Goal: Download file/media

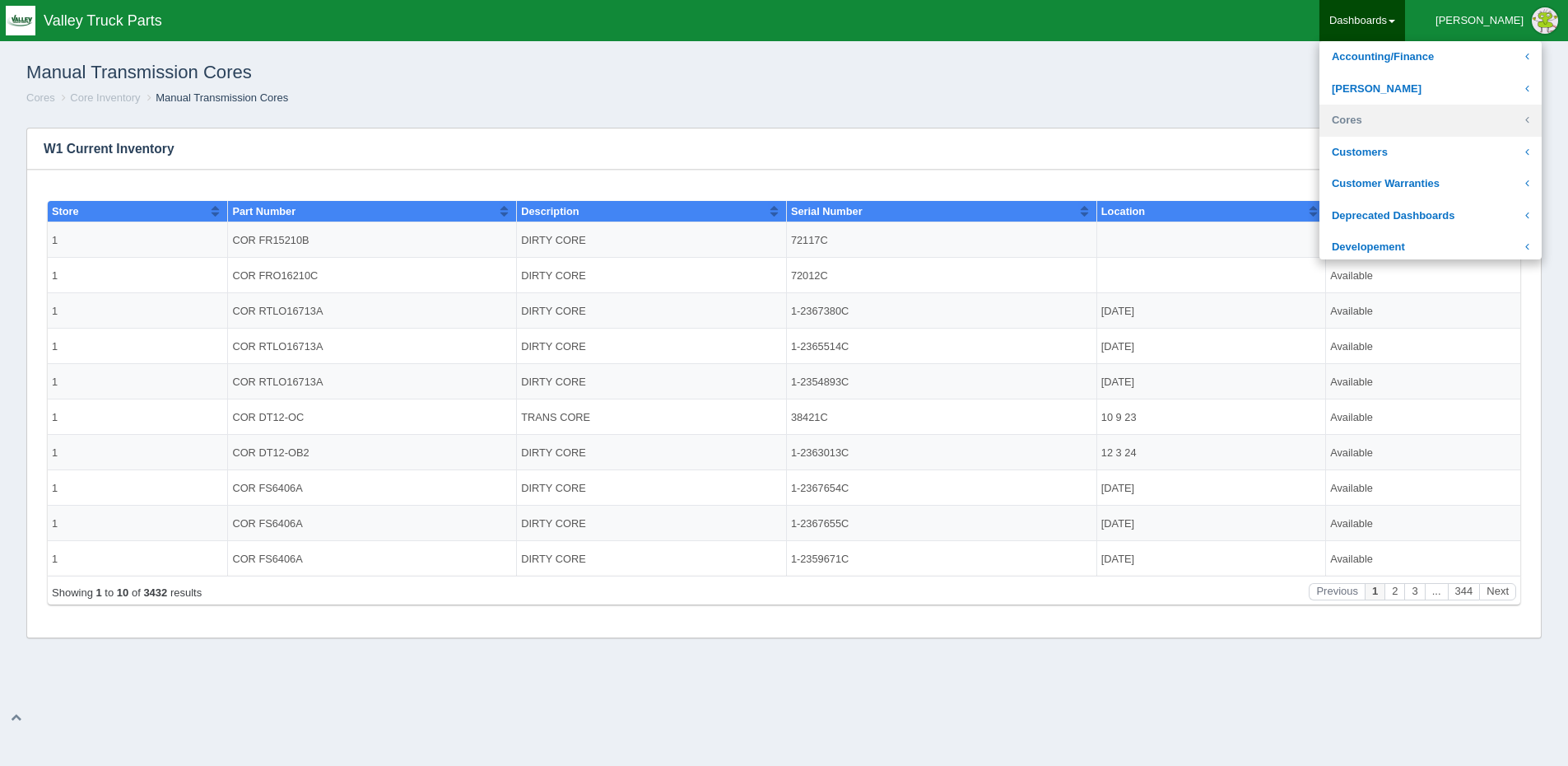
click at [1409, 122] on link "Cores" at bounding box center [1430, 121] width 222 height 33
click at [1418, 153] on link "Core Inventory" at bounding box center [1430, 153] width 222 height 33
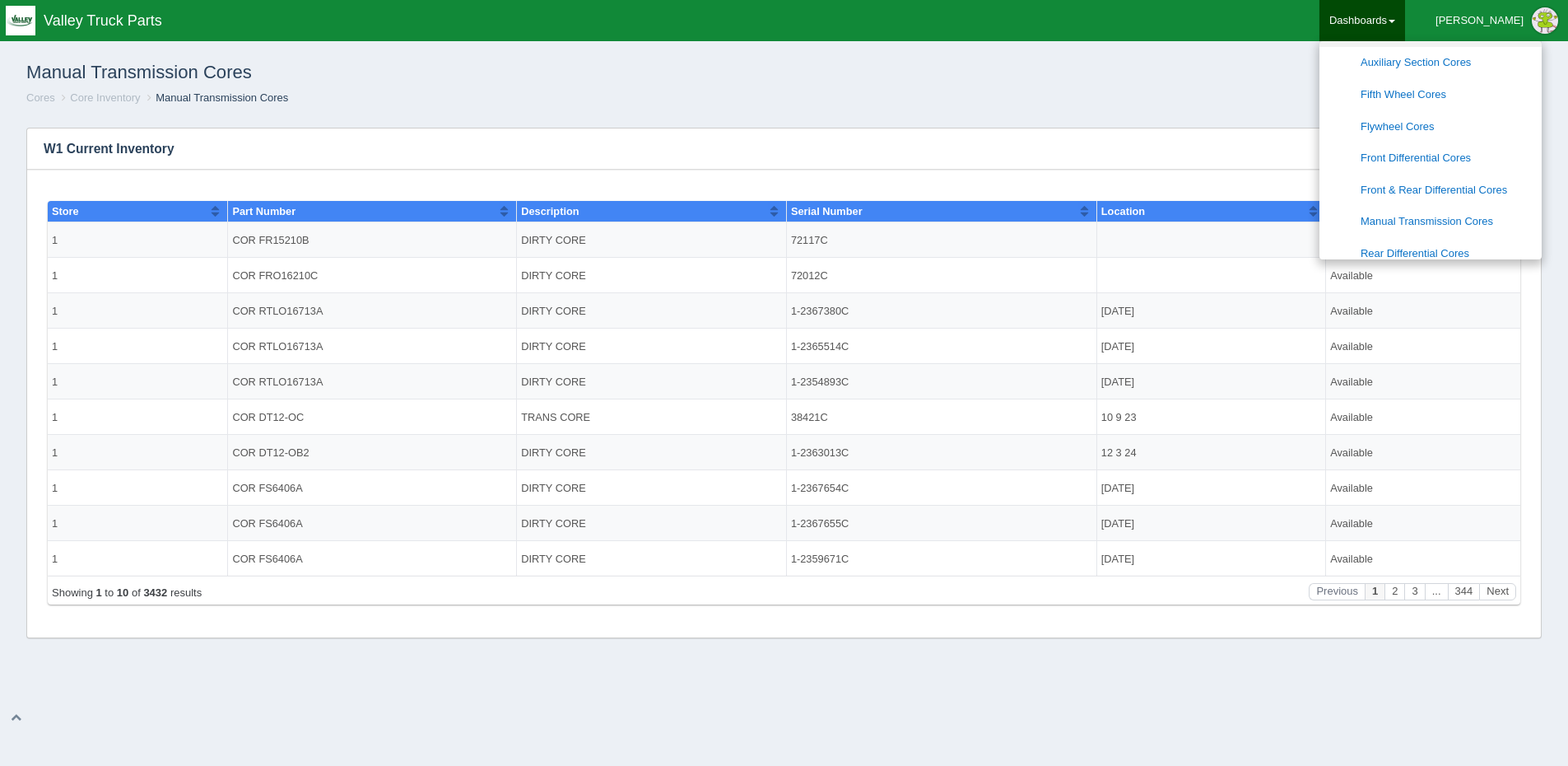
scroll to position [247, 0]
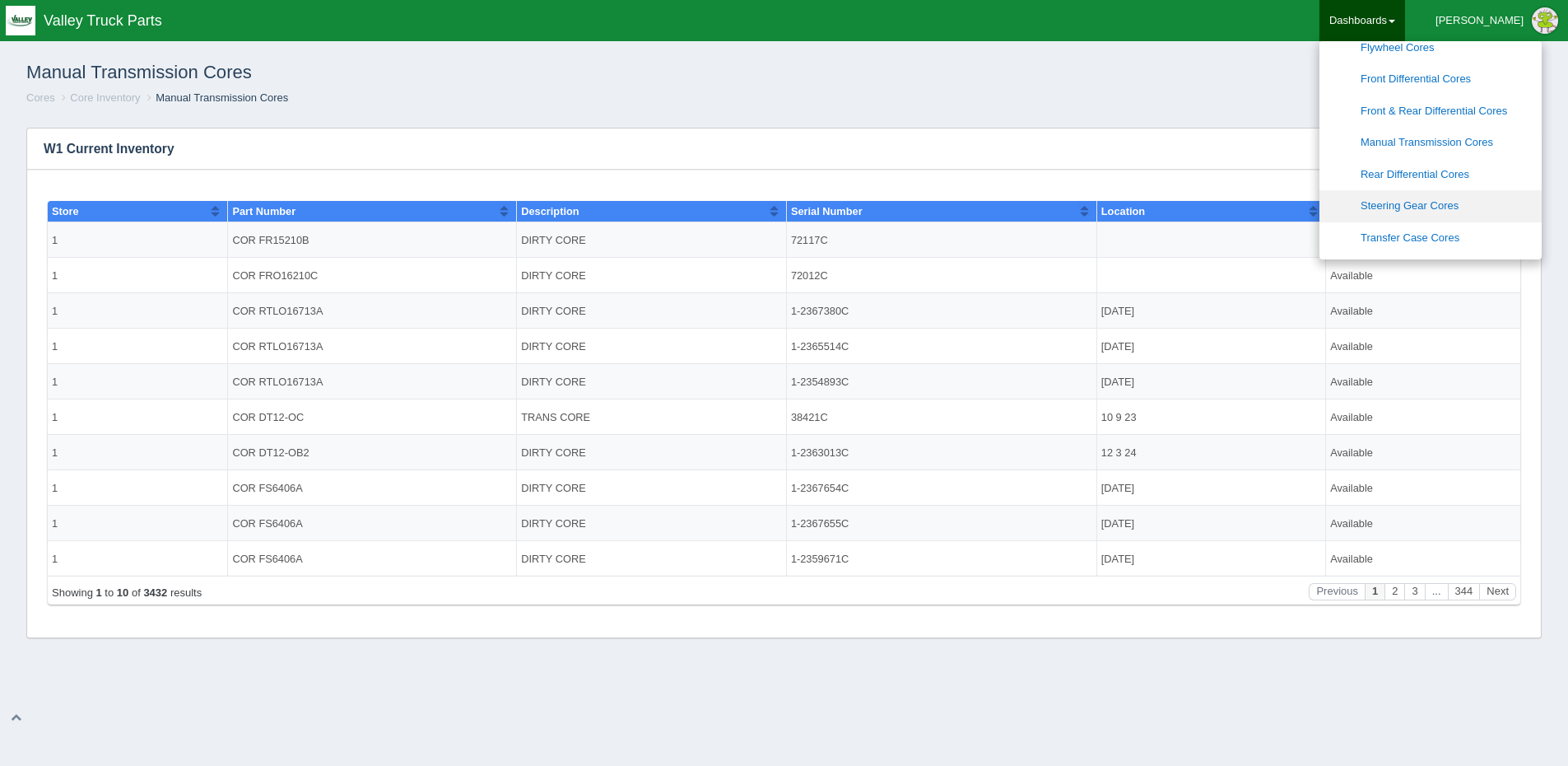
click at [1451, 193] on link "Steering Gear Cores" at bounding box center [1430, 207] width 222 height 33
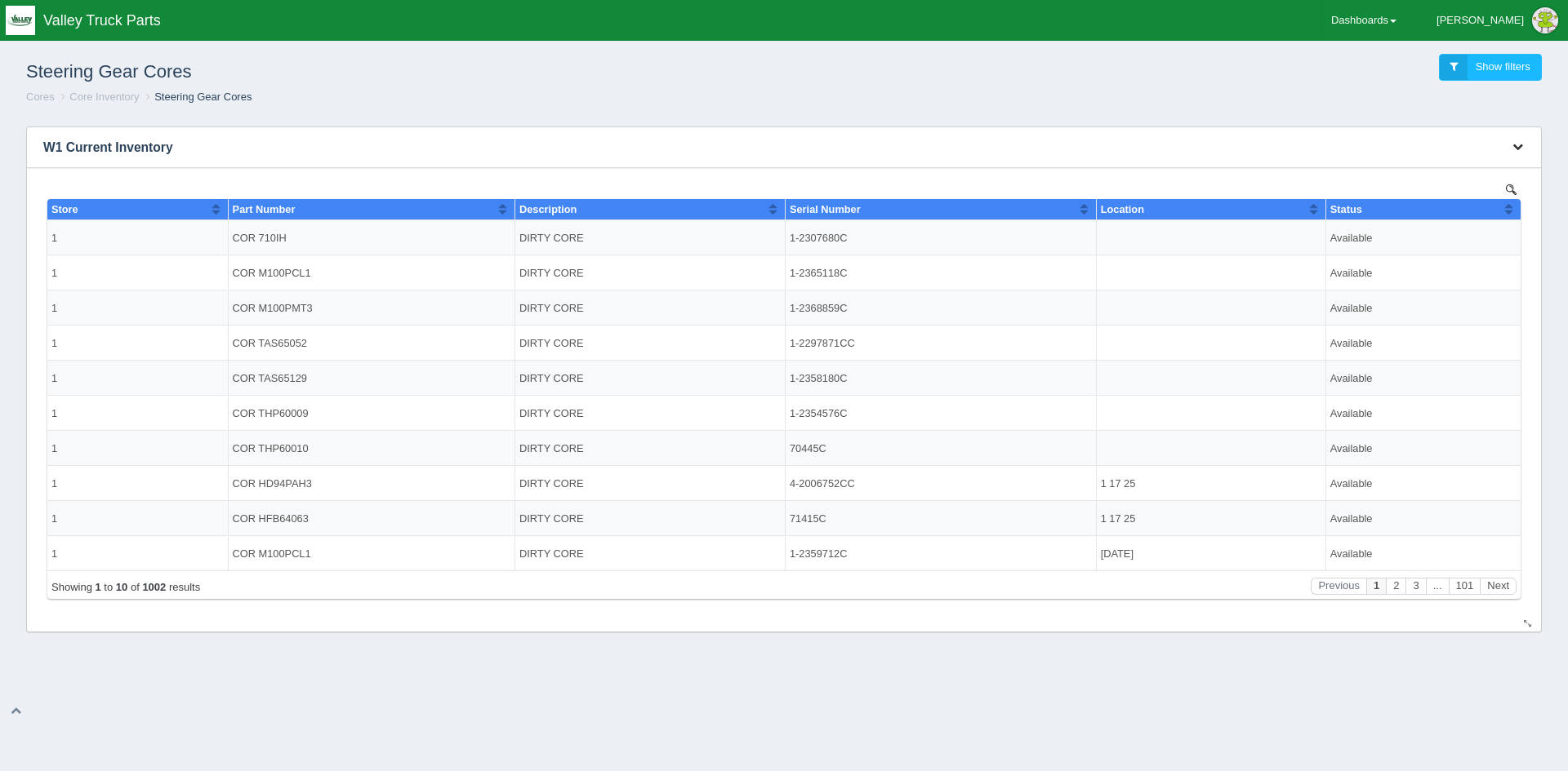
click at [1514, 148] on icon "button" at bounding box center [1517, 146] width 10 height 10
click at [1453, 168] on link "Download CSV" at bounding box center [1464, 172] width 131 height 24
click at [1425, 166] on link "Download CSV" at bounding box center [1464, 172] width 131 height 24
